Goal: Task Accomplishment & Management: Manage account settings

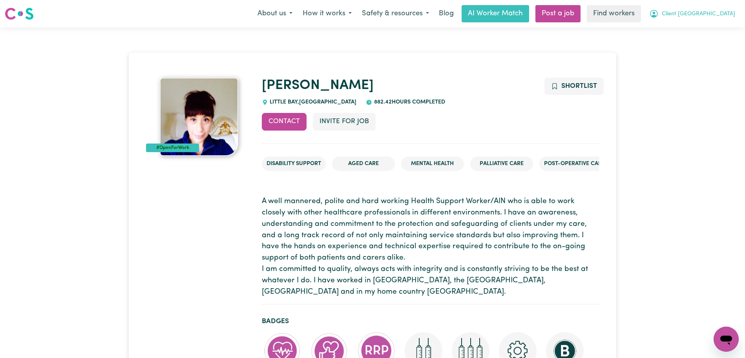
click at [687, 9] on button "Client [GEOGRAPHIC_DATA]" at bounding box center [692, 13] width 96 height 16
click at [696, 46] on link "Logout" at bounding box center [709, 45] width 62 height 15
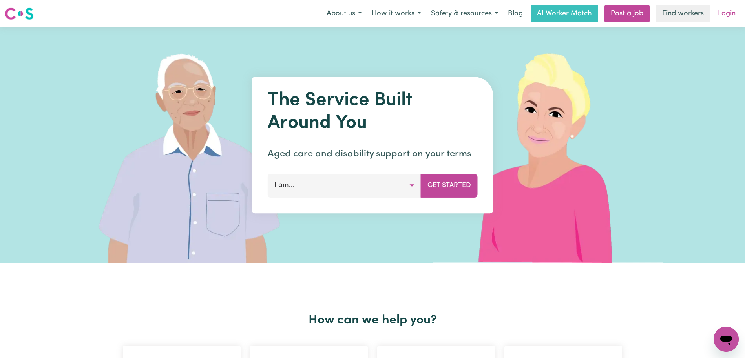
click at [729, 7] on link "Login" at bounding box center [726, 13] width 27 height 17
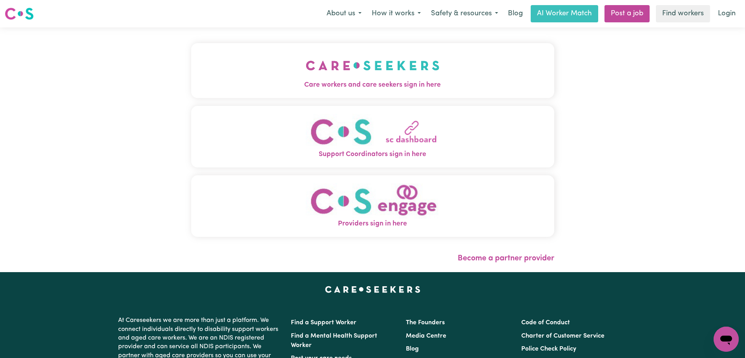
click at [422, 77] on button "Care workers and care seekers sign in here" at bounding box center [372, 70] width 363 height 55
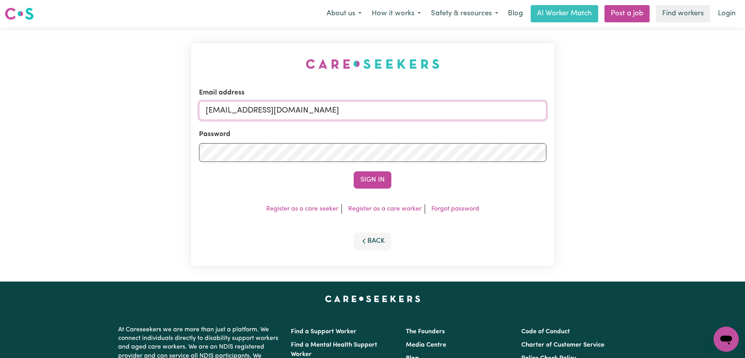
click at [457, 113] on input "[EMAIL_ADDRESS][DOMAIN_NAME]" at bounding box center [372, 110] width 347 height 19
drag, startPoint x: 462, startPoint y: 112, endPoint x: 246, endPoint y: 109, distance: 216.3
click at [246, 109] on input "[EMAIL_ADDRESS][DOMAIN_NAME]" at bounding box center [372, 110] width 347 height 19
paste input "BibiNur"
type input "[EMAIL_ADDRESS][DOMAIN_NAME]"
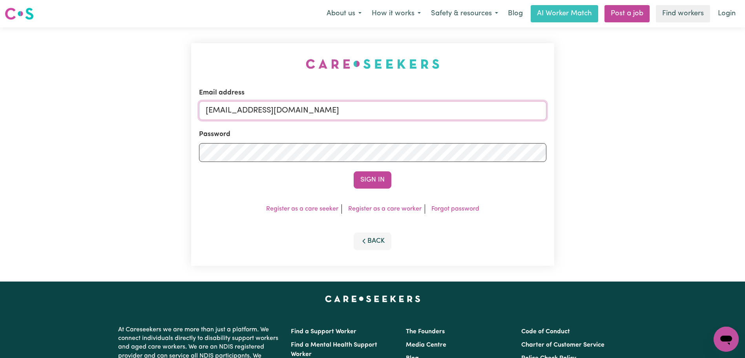
click at [354, 172] on button "Sign In" at bounding box center [373, 180] width 38 height 17
